Goal: Information Seeking & Learning: Learn about a topic

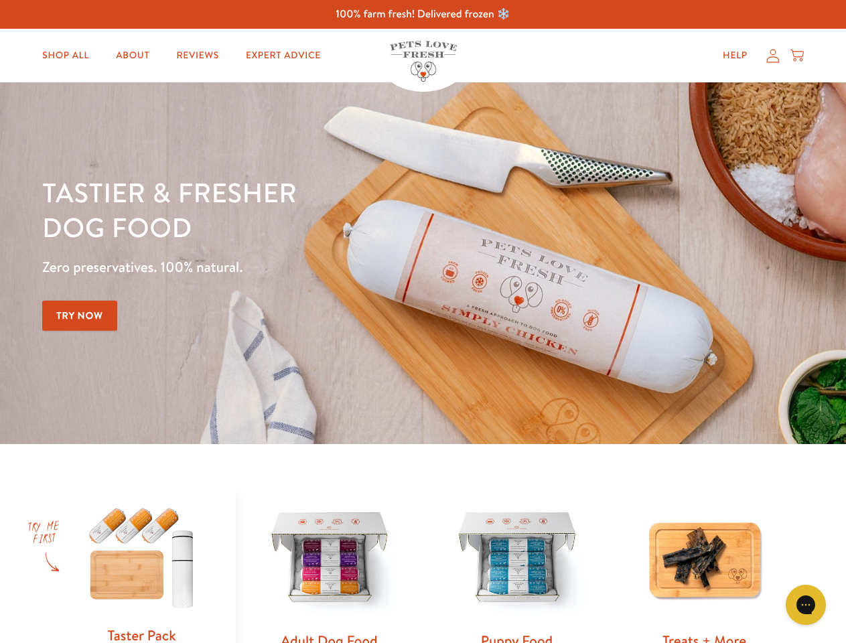
click at [423, 322] on div "Tastier & fresher dog food Zero preservatives. 100% natural. Try Now" at bounding box center [296, 263] width 508 height 177
click at [806, 605] on icon "Gorgias live chat" at bounding box center [805, 604] width 13 height 13
